Goal: Register for event/course

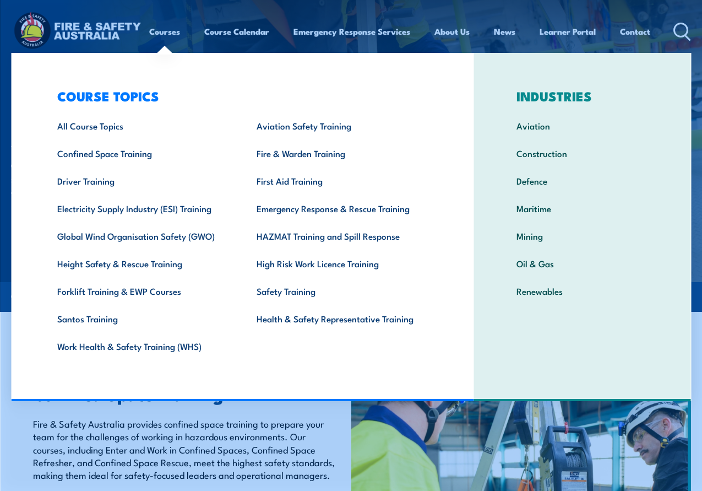
click at [165, 29] on link "Courses" at bounding box center [164, 31] width 31 height 26
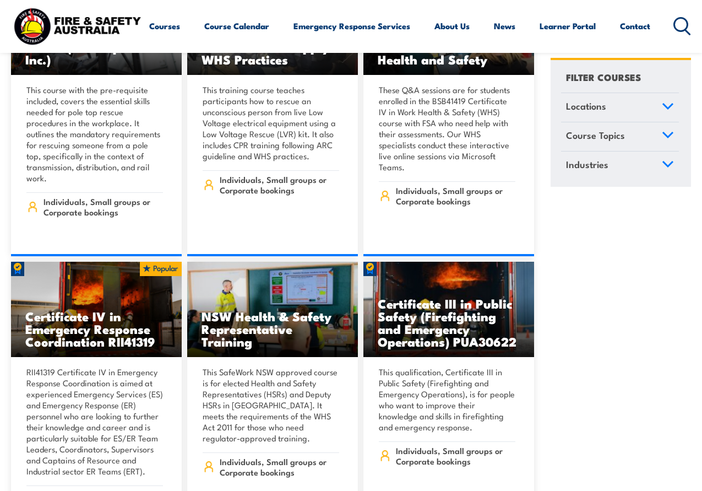
scroll to position [2918, 0]
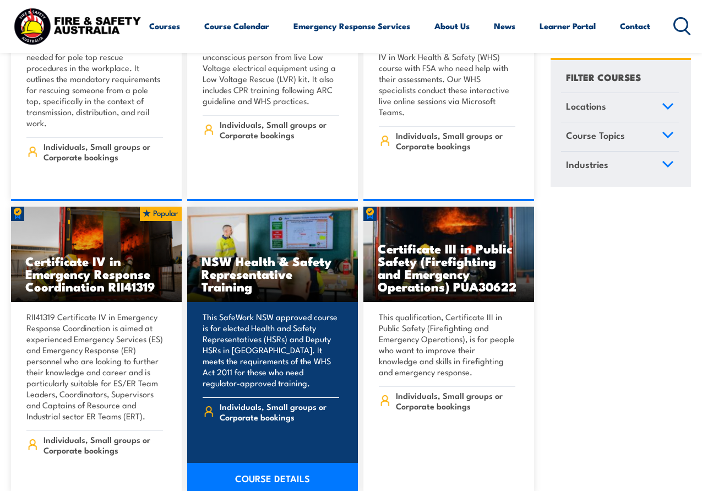
click at [249, 260] on h3 "NSW Health & Safety Representative Training" at bounding box center [273, 273] width 142 height 38
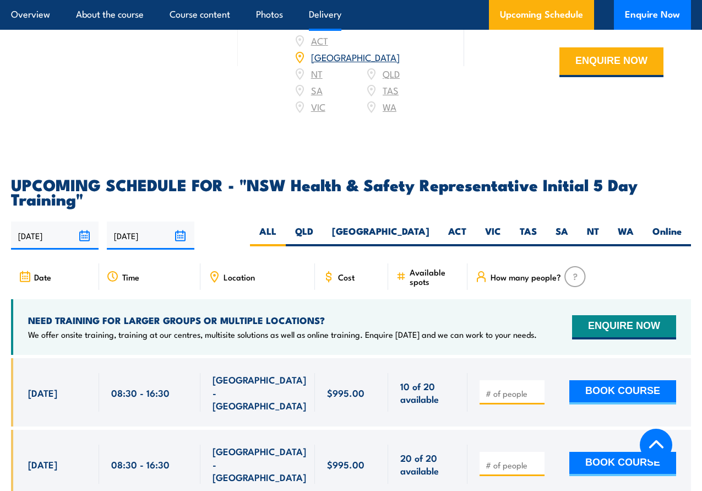
scroll to position [1927, 0]
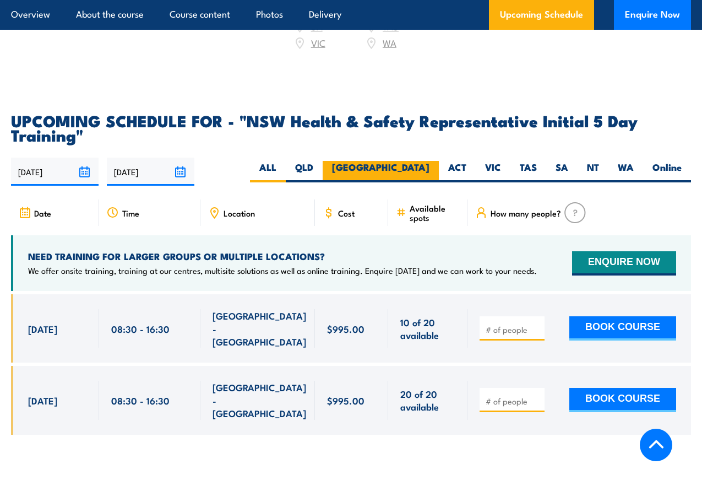
click at [426, 161] on label "[GEOGRAPHIC_DATA]" at bounding box center [381, 171] width 116 height 21
click at [429, 161] on input "[GEOGRAPHIC_DATA]" at bounding box center [432, 164] width 7 height 7
radio input "true"
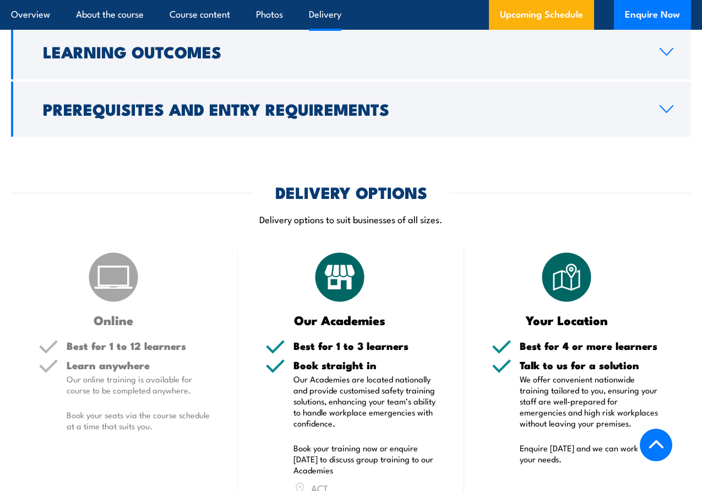
scroll to position [1211, 0]
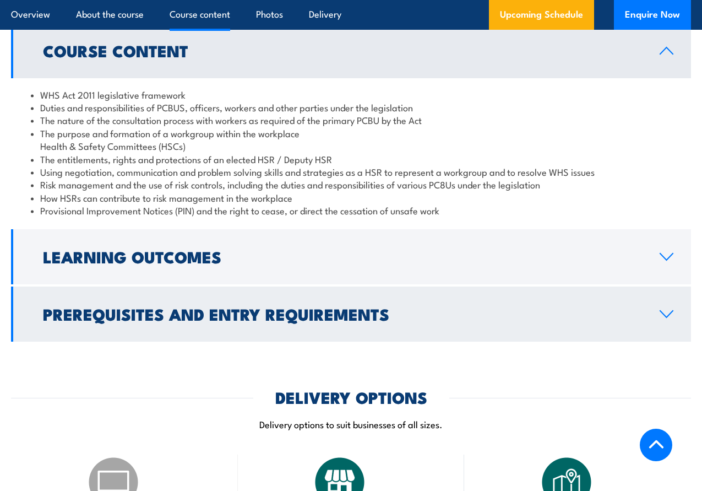
click at [233, 306] on h2 "Prerequisites and Entry Requirements" at bounding box center [342, 313] width 599 height 14
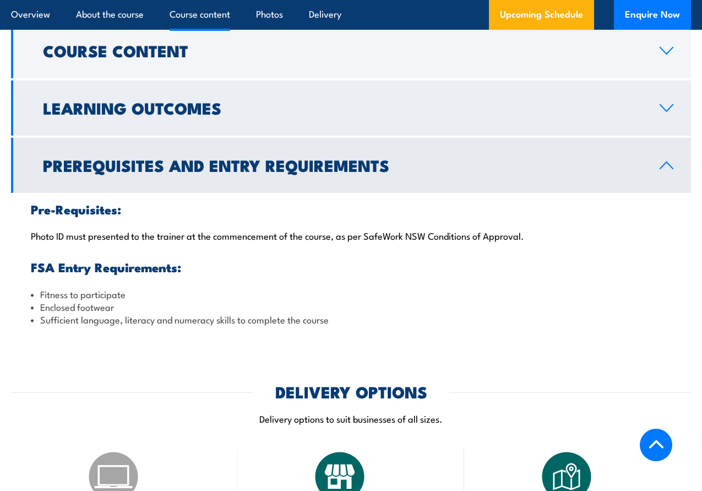
click at [179, 118] on link "Learning Outcomes" at bounding box center [351, 107] width 680 height 55
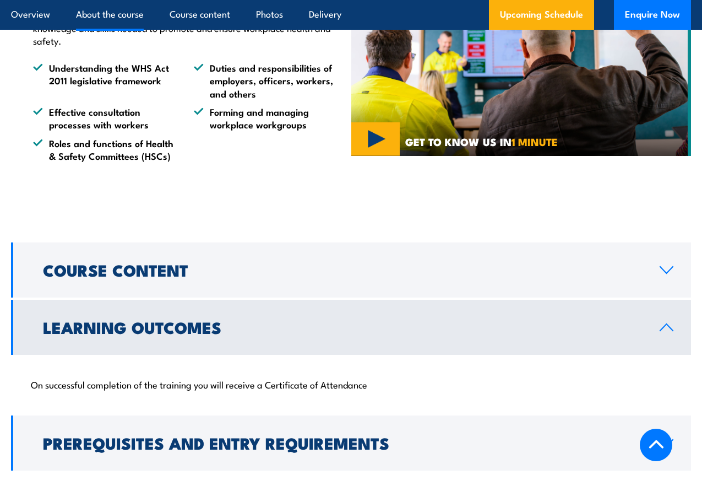
scroll to position [991, 0]
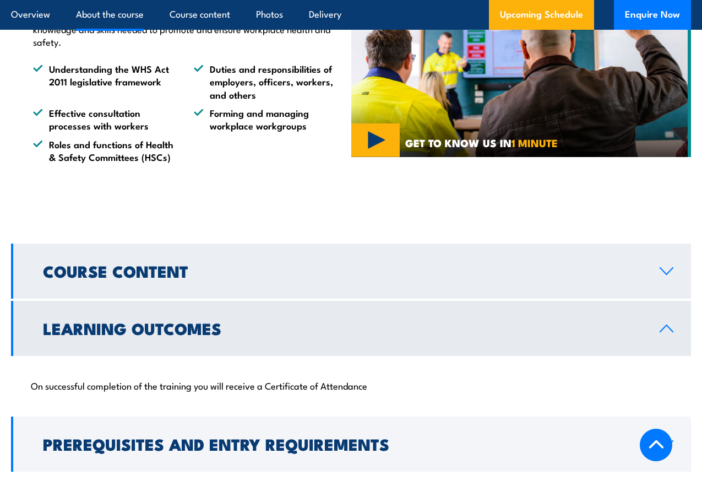
click at [166, 263] on h2 "Course Content" at bounding box center [342, 270] width 599 height 14
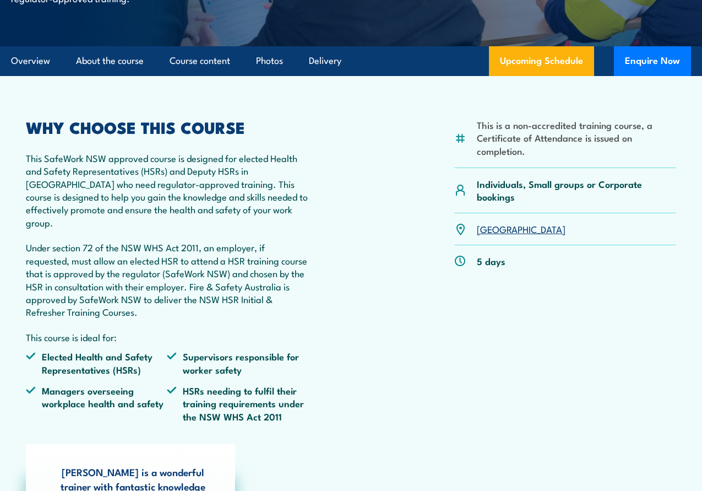
scroll to position [0, 0]
